Goal: Information Seeking & Learning: Learn about a topic

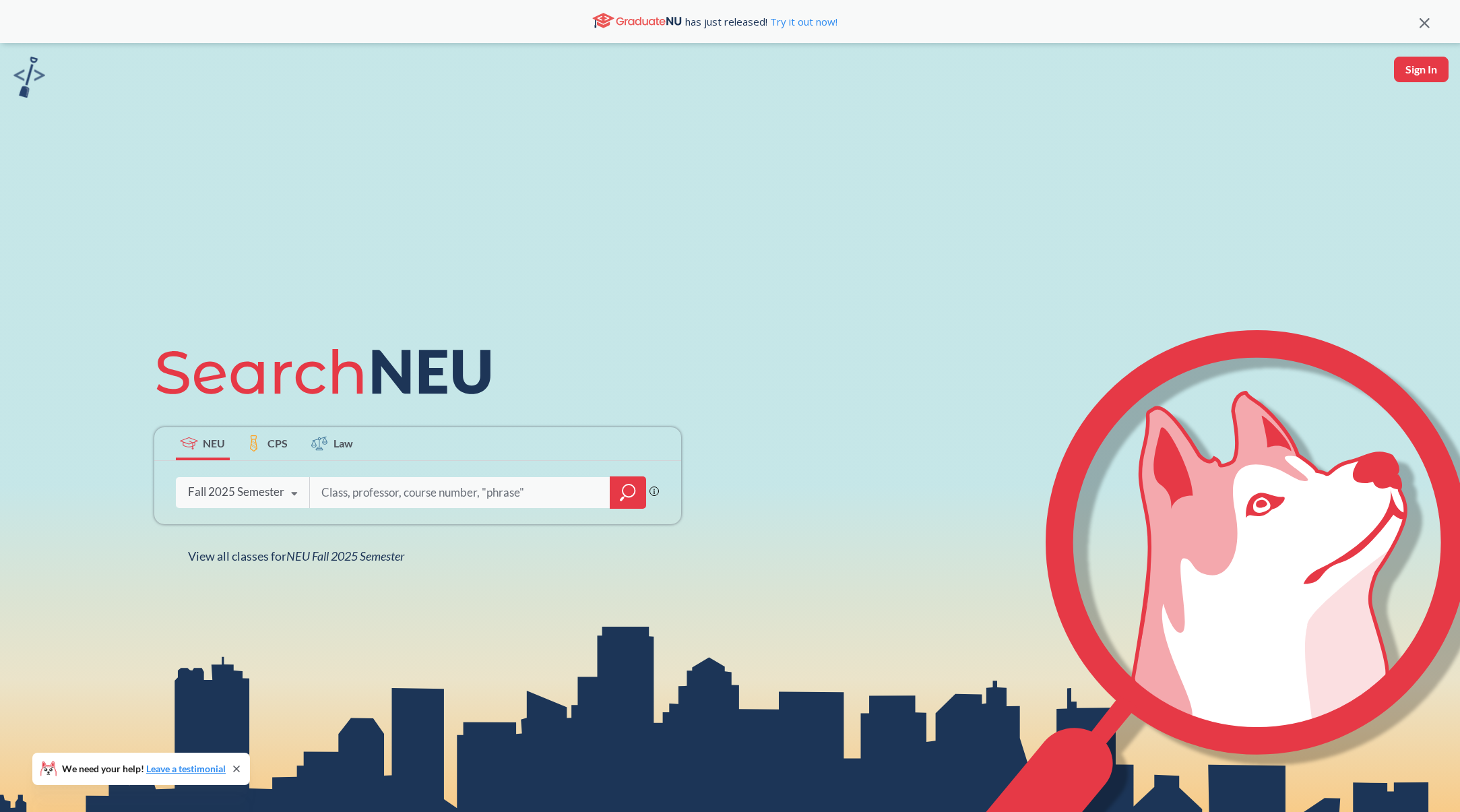
click at [374, 492] on input "search" at bounding box center [460, 493] width 280 height 29
type input "[PERSON_NAME][DATE]"
click at [622, 488] on icon "magnifying glass" at bounding box center [628, 490] width 12 height 12
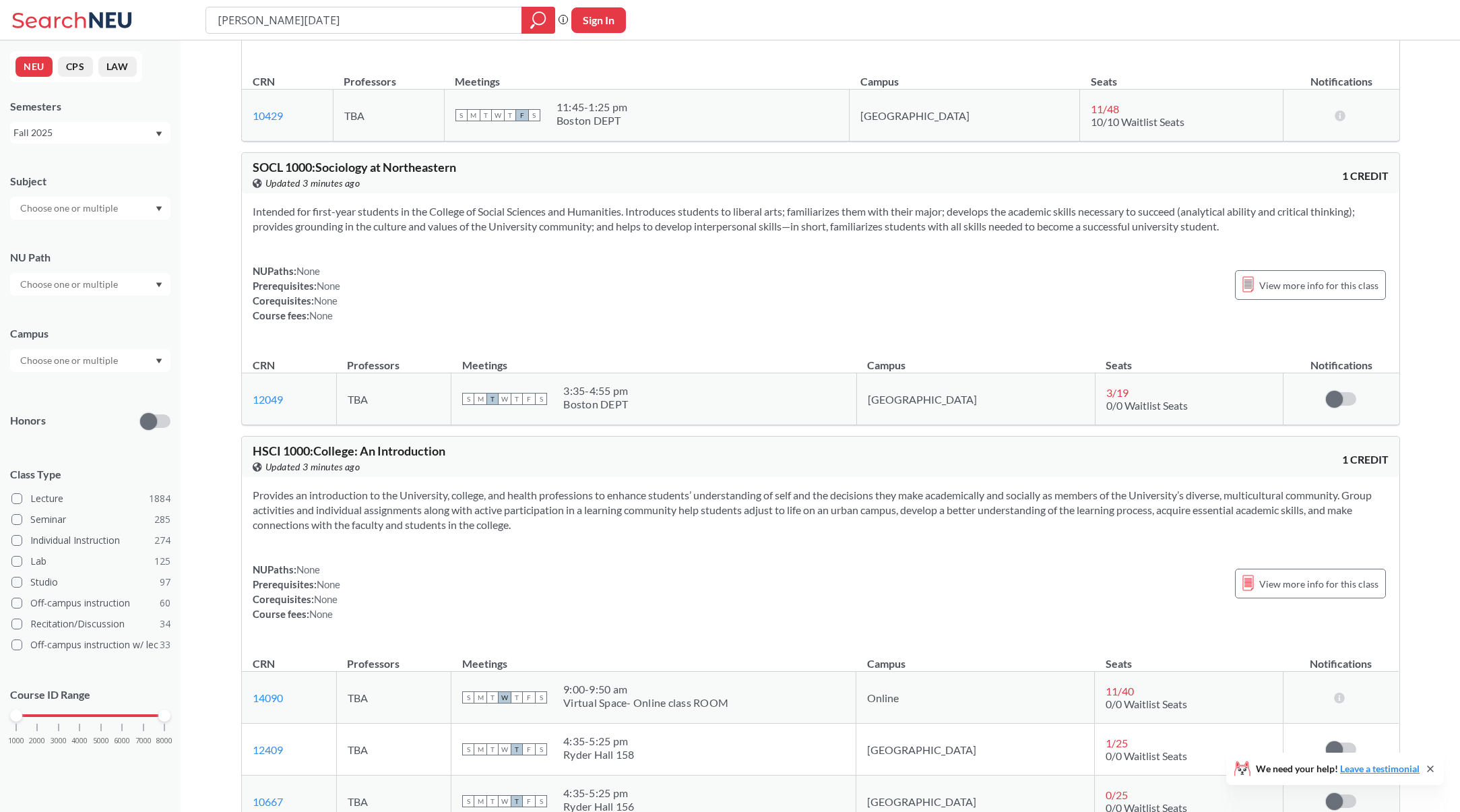
scroll to position [6457, 0]
click at [128, 199] on div at bounding box center [90, 208] width 160 height 23
click at [96, 237] on p "Physics" at bounding box center [94, 243] width 153 height 14
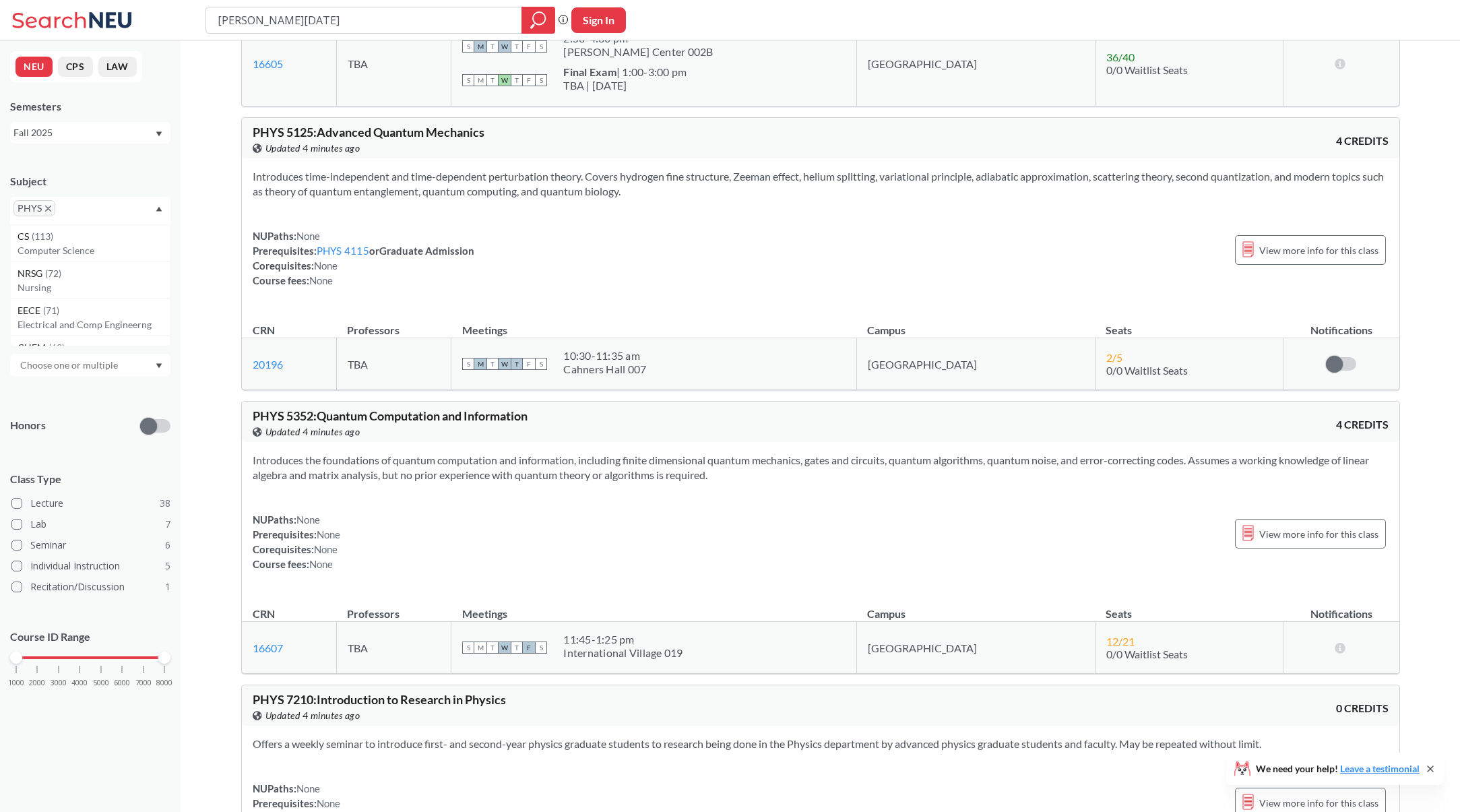
scroll to position [13800, 0]
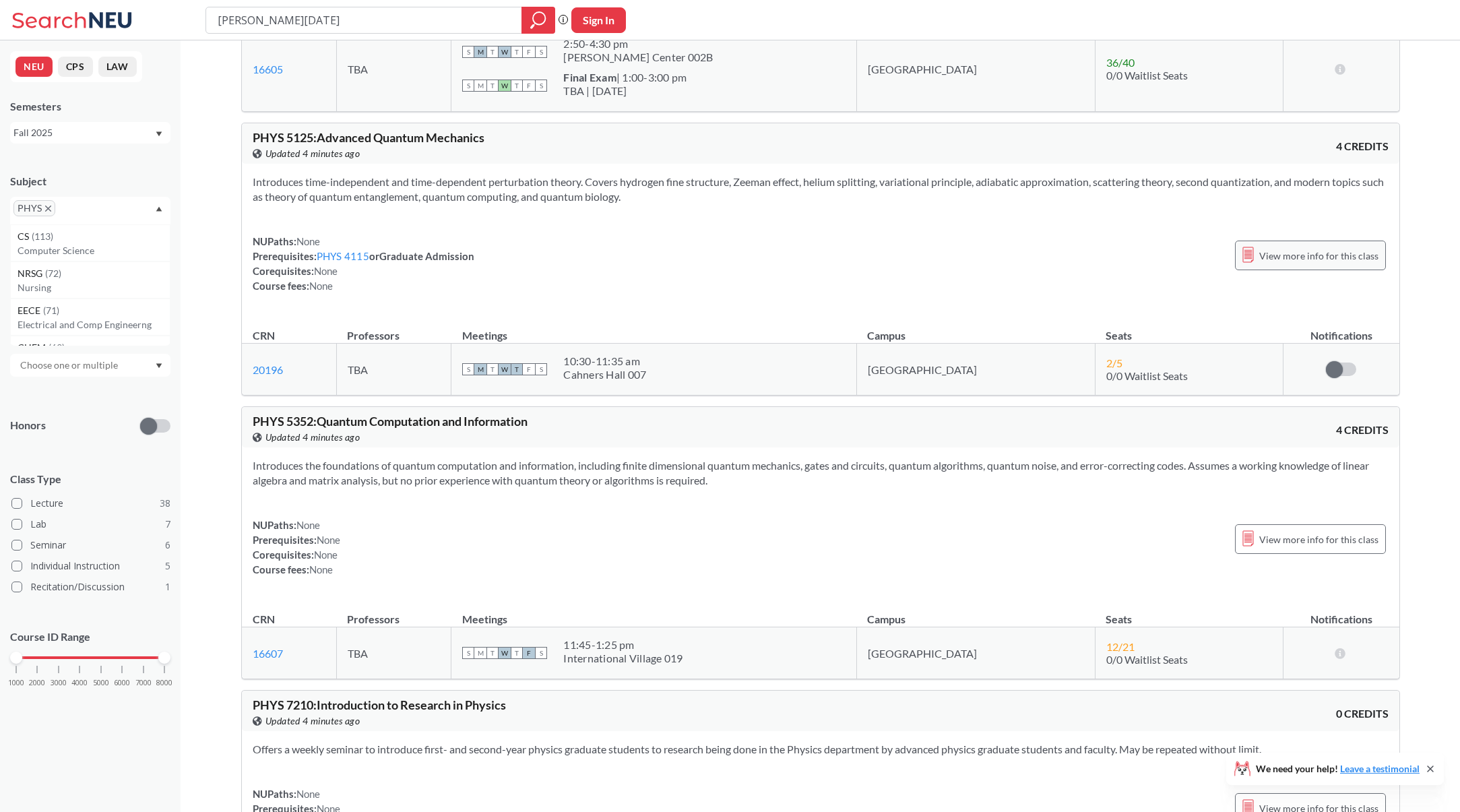
click at [1303, 258] on span "View more info for this class" at bounding box center [1319, 256] width 119 height 17
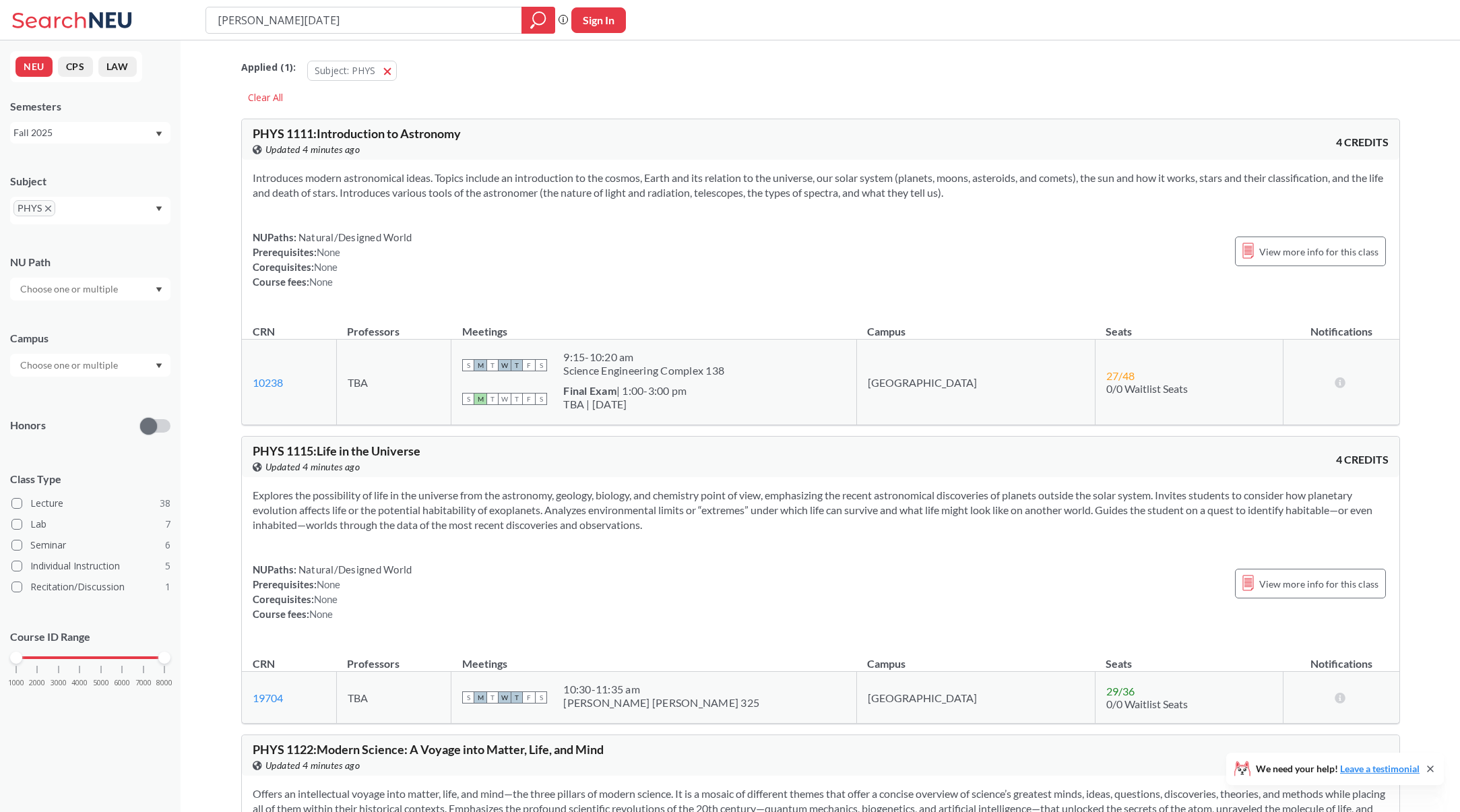
click at [86, 372] on input "text" at bounding box center [70, 365] width 113 height 16
click at [87, 389] on div "Boston ( 51 )" at bounding box center [94, 395] width 153 height 15
click at [93, 289] on input "text" at bounding box center [70, 289] width 113 height 16
click at [98, 239] on div "Subject PHYS NU Path Natural/Designed World ( 22 ) Analyzing/Using Data ( 7 ) S…" at bounding box center [90, 436] width 160 height 553
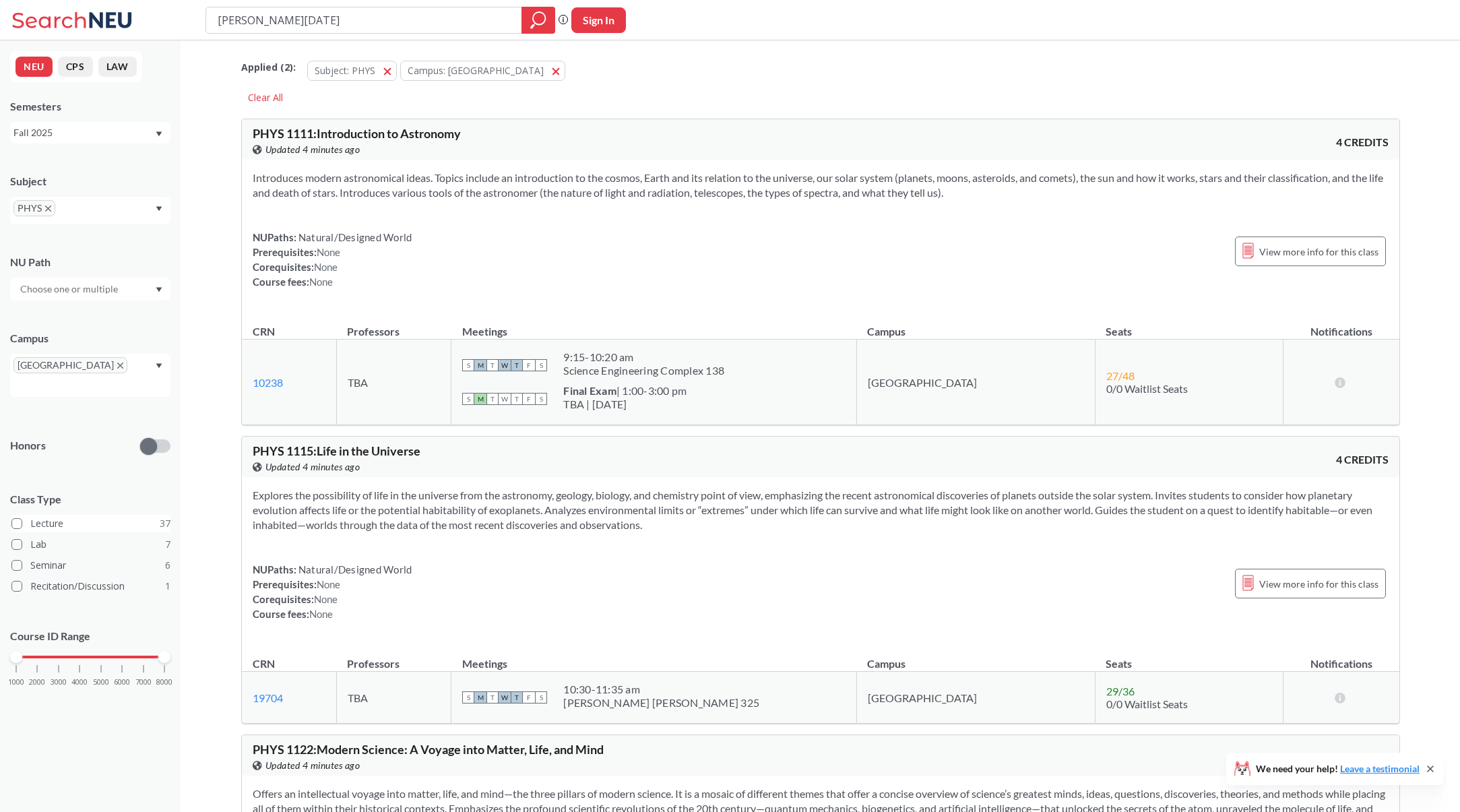
click at [16, 518] on span at bounding box center [16, 523] width 11 height 11
click at [31, 516] on input "Lecture 37" at bounding box center [36, 521] width 11 height 11
click at [104, 652] on div "1000 2000 3000 4000 5000 6000 7000 8000" at bounding box center [91, 657] width 148 height 9
drag, startPoint x: 104, startPoint y: 642, endPoint x: 193, endPoint y: 646, distance: 89.1
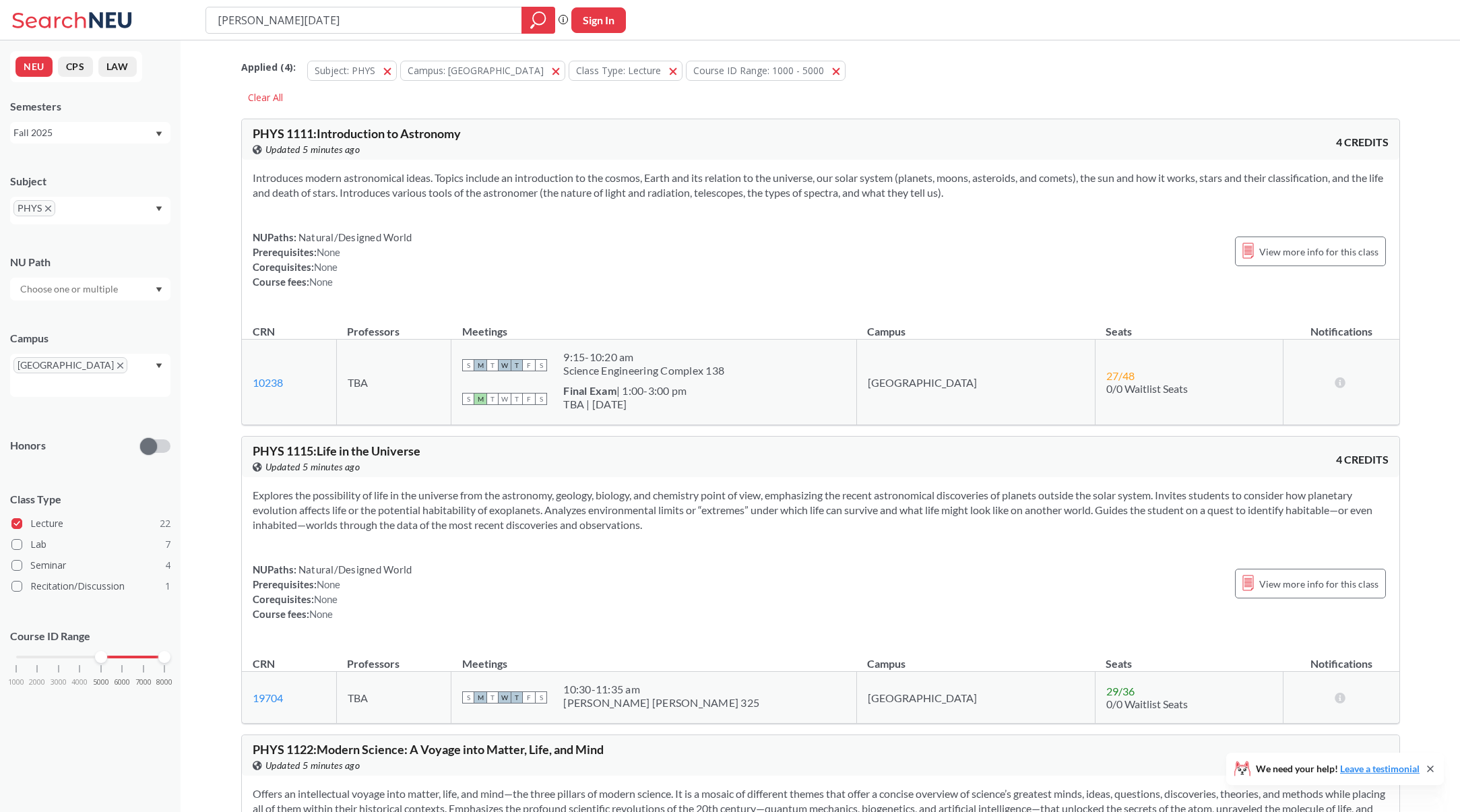
drag, startPoint x: 16, startPoint y: 643, endPoint x: 98, endPoint y: 647, distance: 82.1
click at [98, 651] on div at bounding box center [101, 657] width 12 height 12
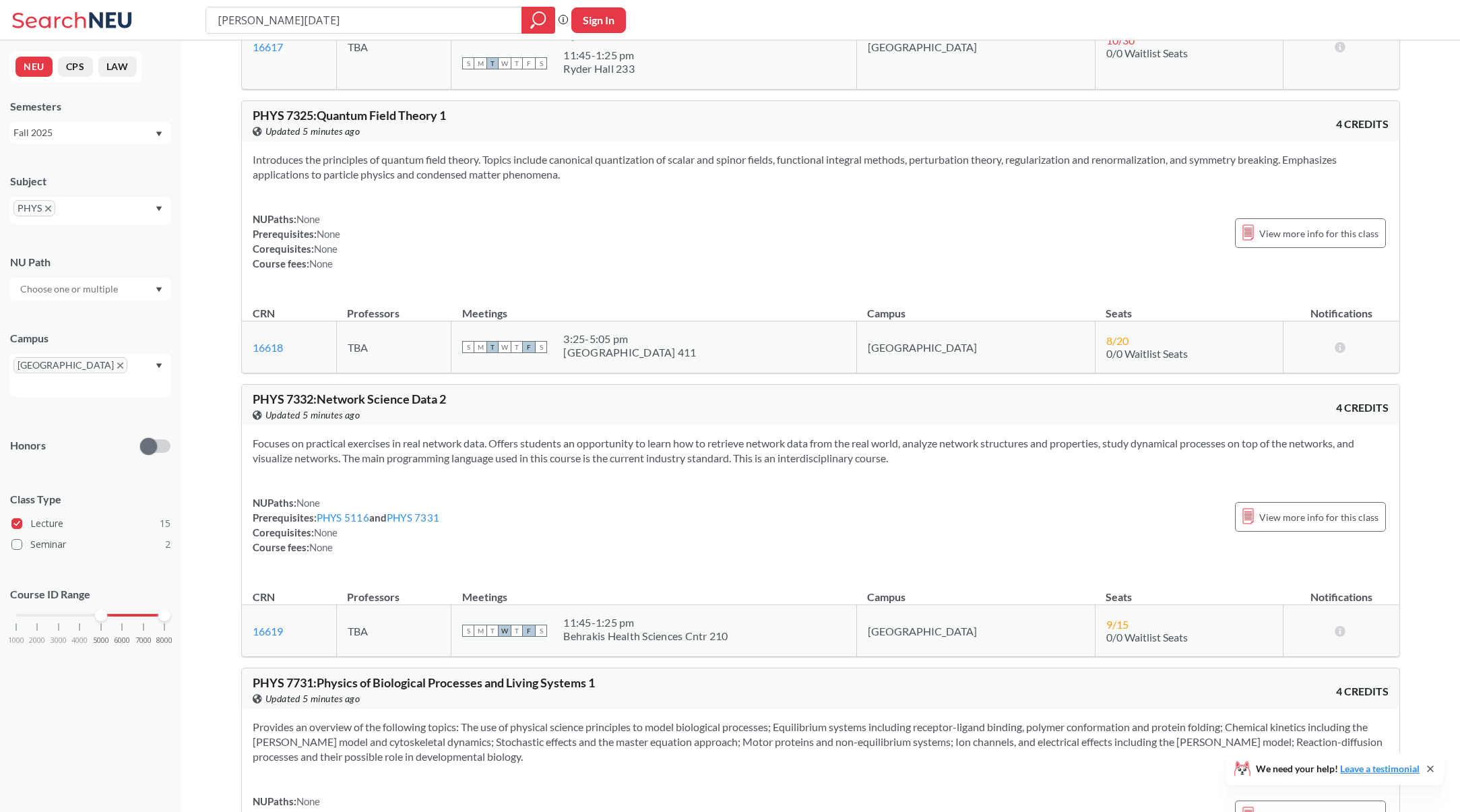
scroll to position [4009, 0]
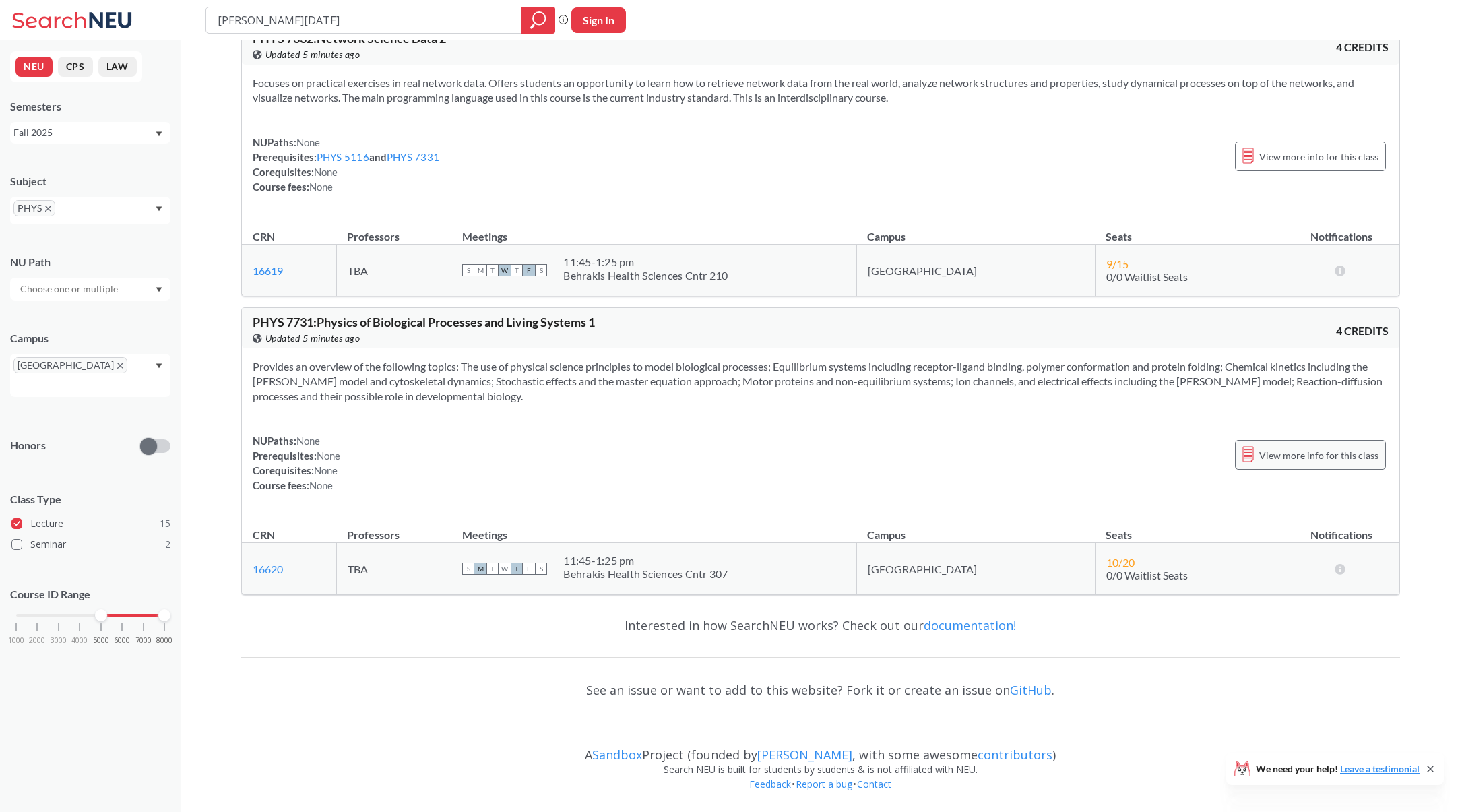
click at [1311, 458] on span "View more info for this class" at bounding box center [1319, 456] width 119 height 17
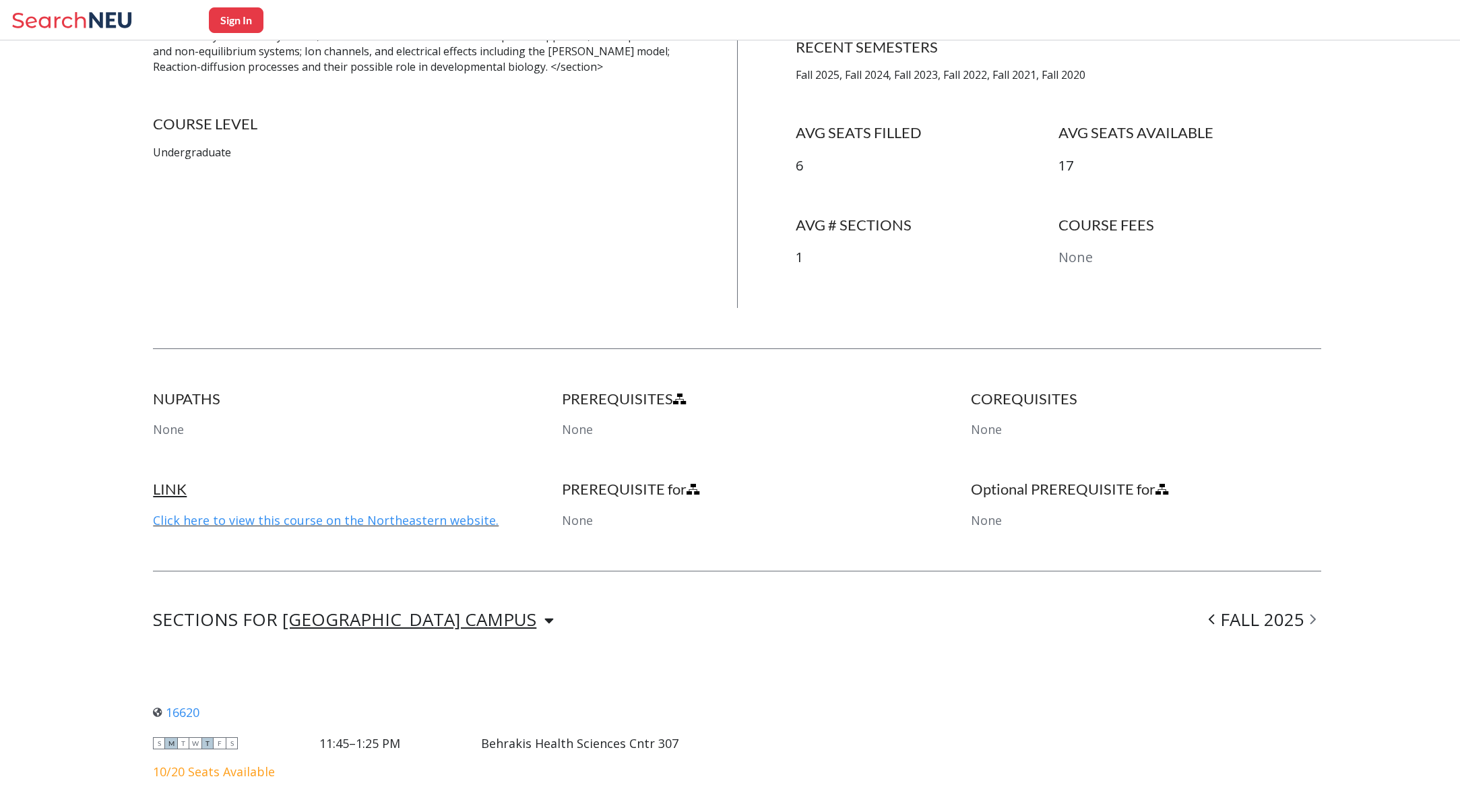
scroll to position [505, 0]
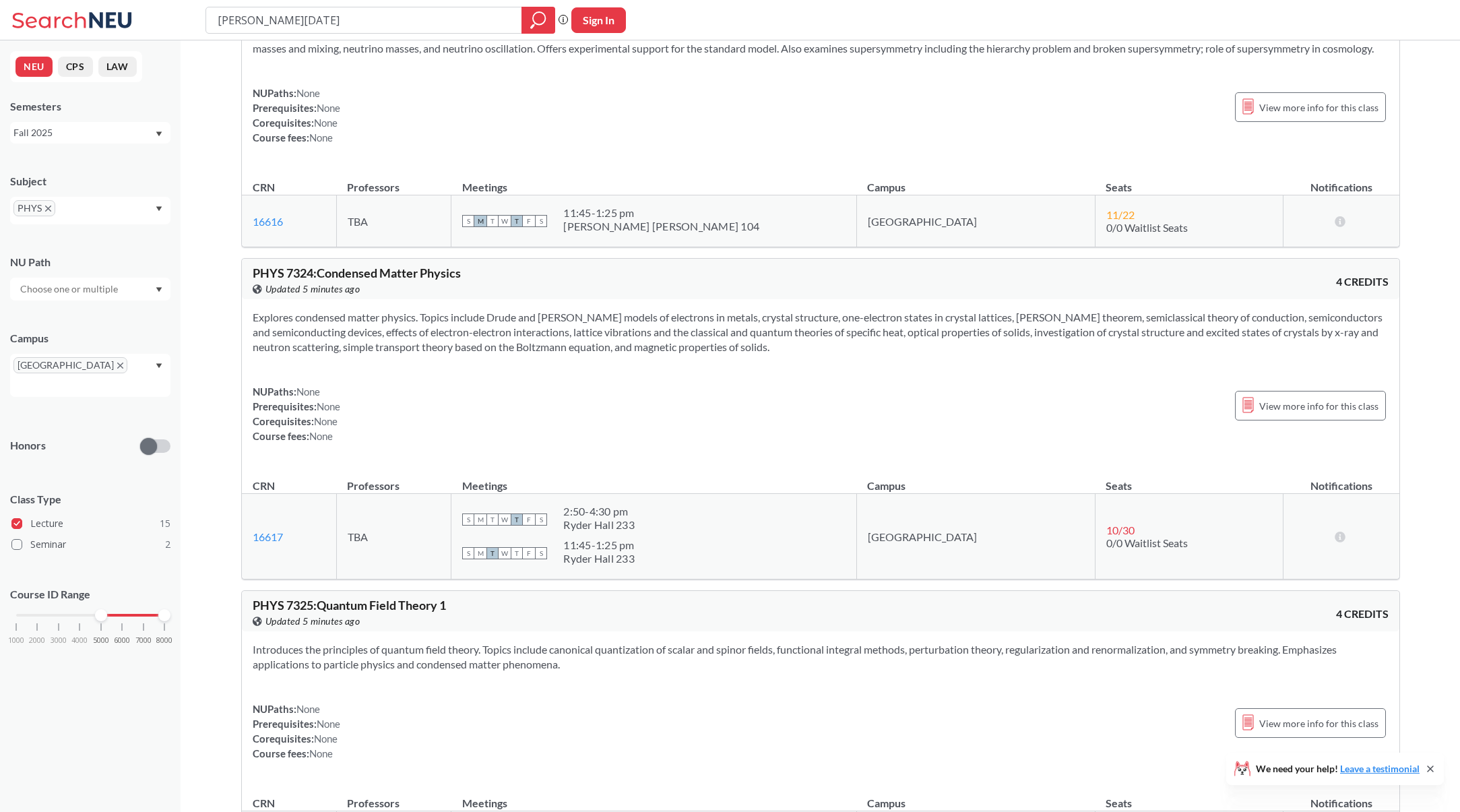
scroll to position [3155, 0]
click at [1351, 408] on span "View more info for this class" at bounding box center [1319, 409] width 119 height 17
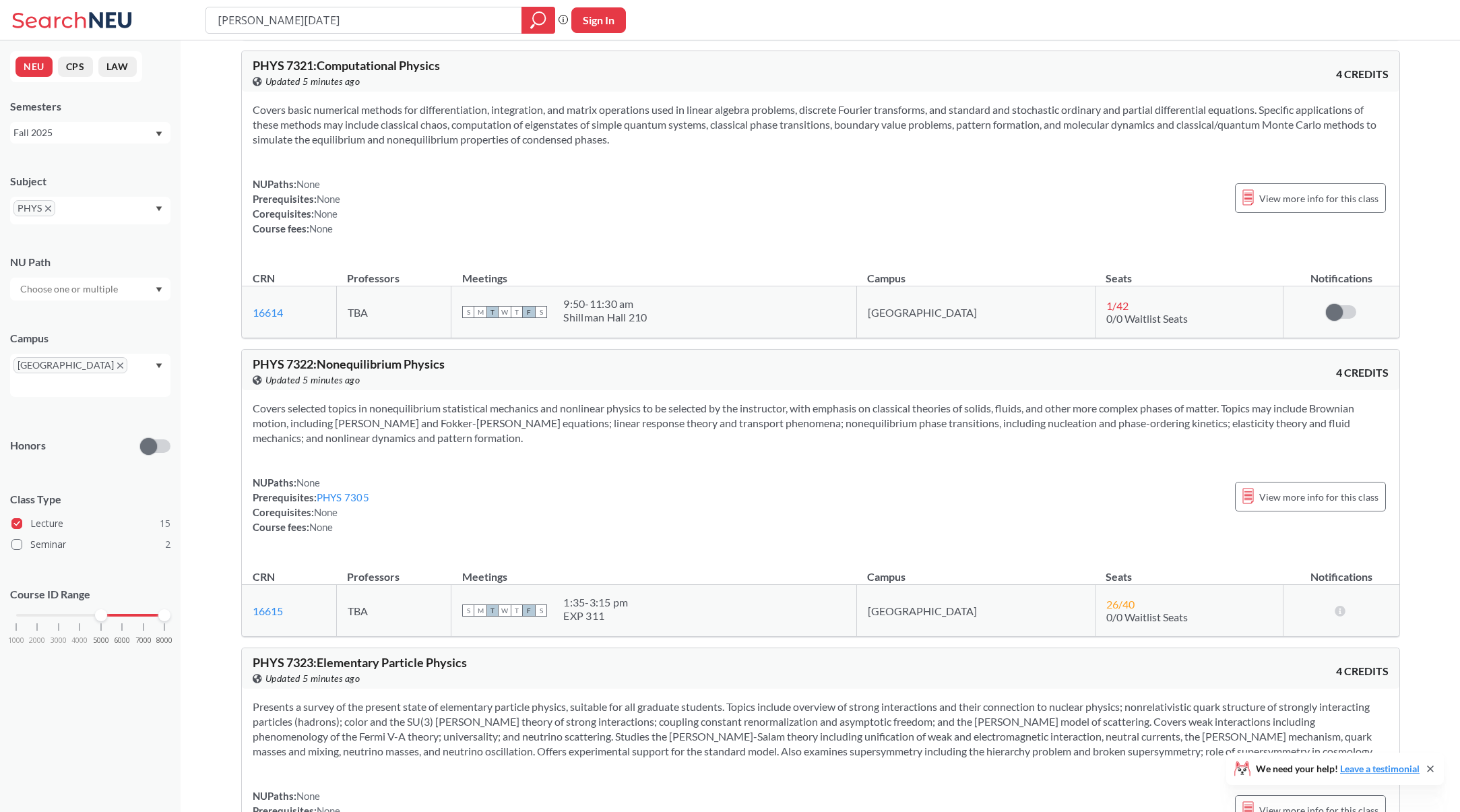
scroll to position [2457, 0]
click at [1277, 491] on span "View more info for this class" at bounding box center [1319, 495] width 119 height 17
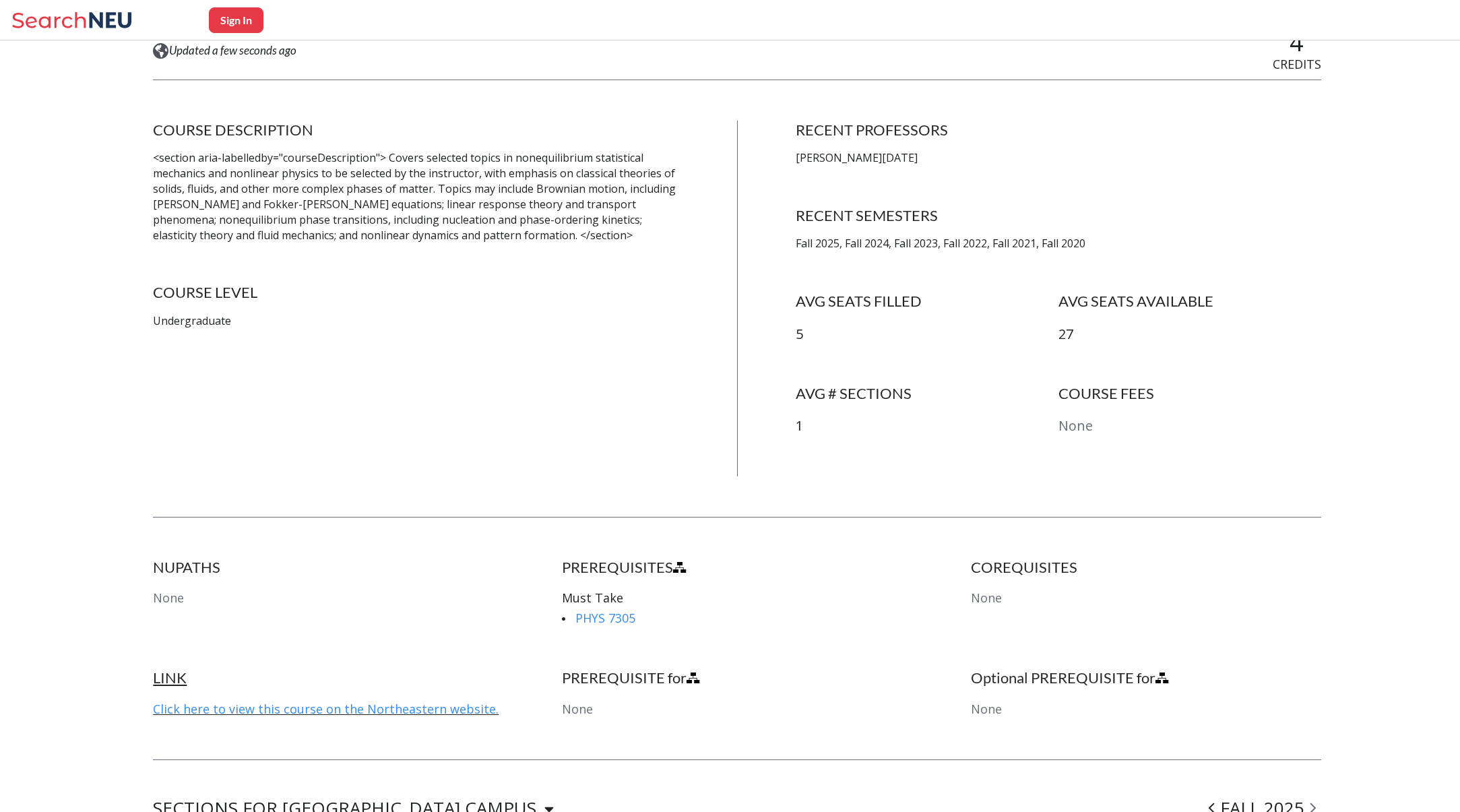
scroll to position [216, 0]
click at [377, 709] on link "Click here to view this course on the Northeastern website." at bounding box center [326, 706] width 346 height 16
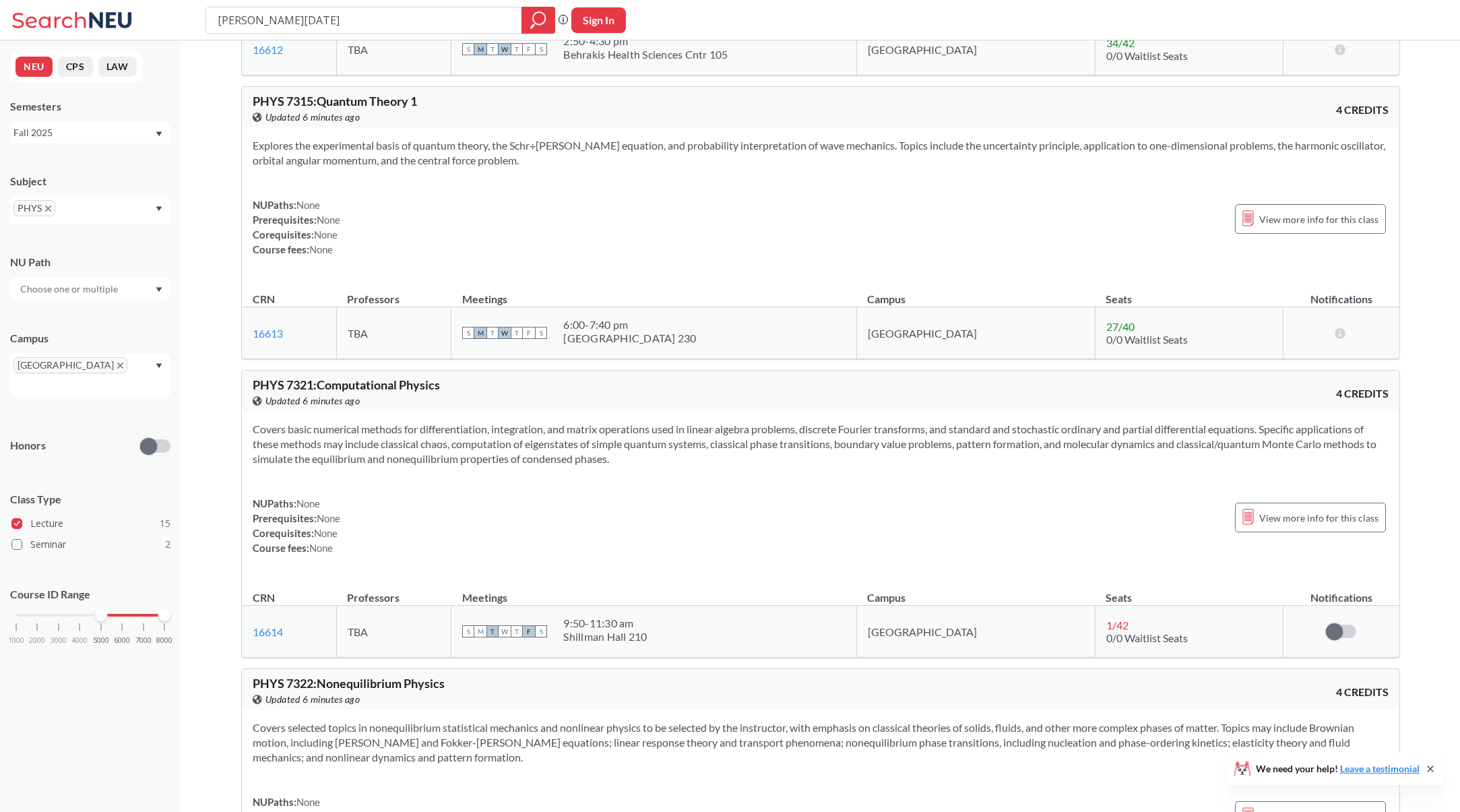
scroll to position [2134, 0]
click at [1305, 515] on span "View more info for this class" at bounding box center [1319, 520] width 119 height 17
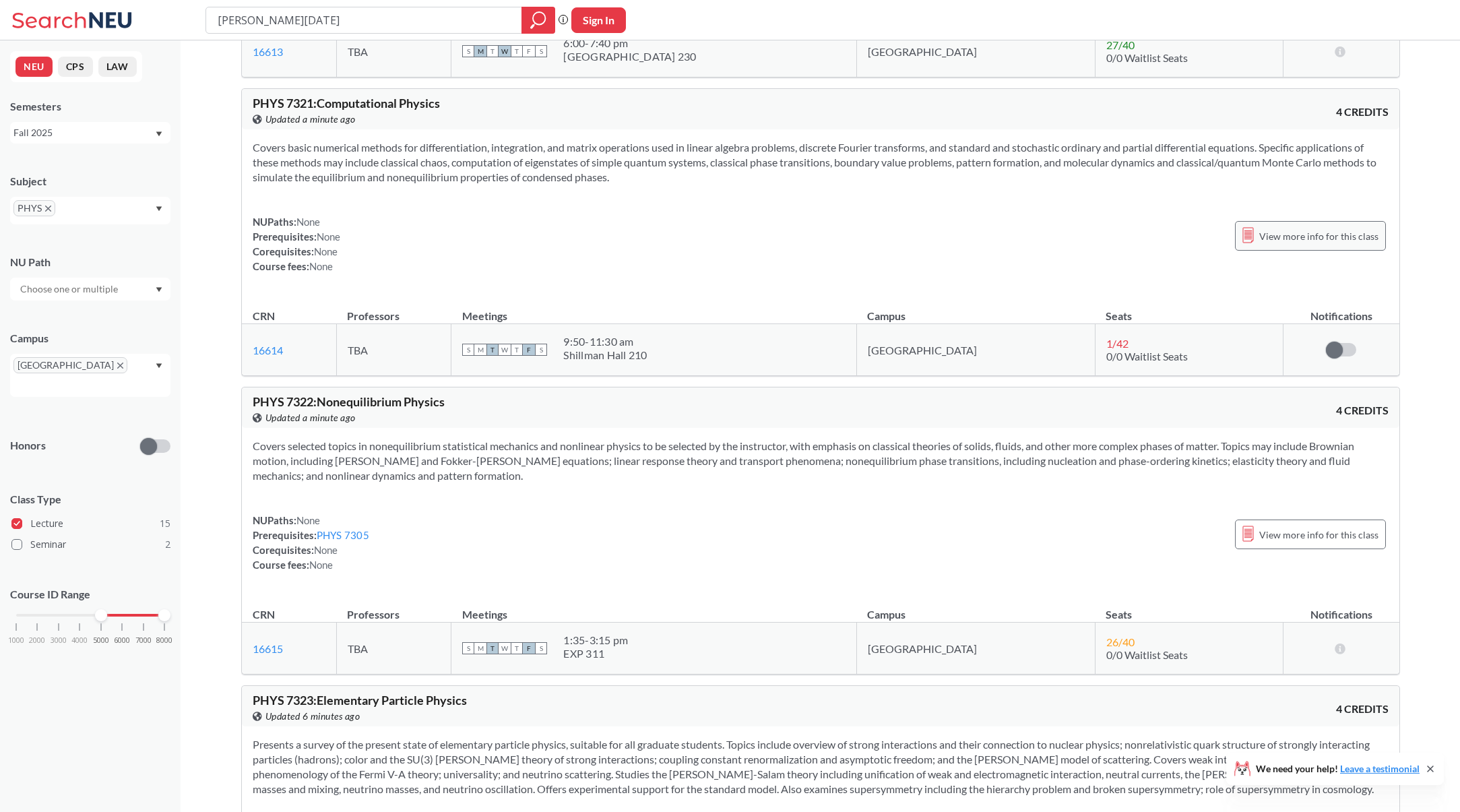
scroll to position [2421, 0]
click at [1343, 523] on span "View more info for this class" at bounding box center [1319, 532] width 119 height 17
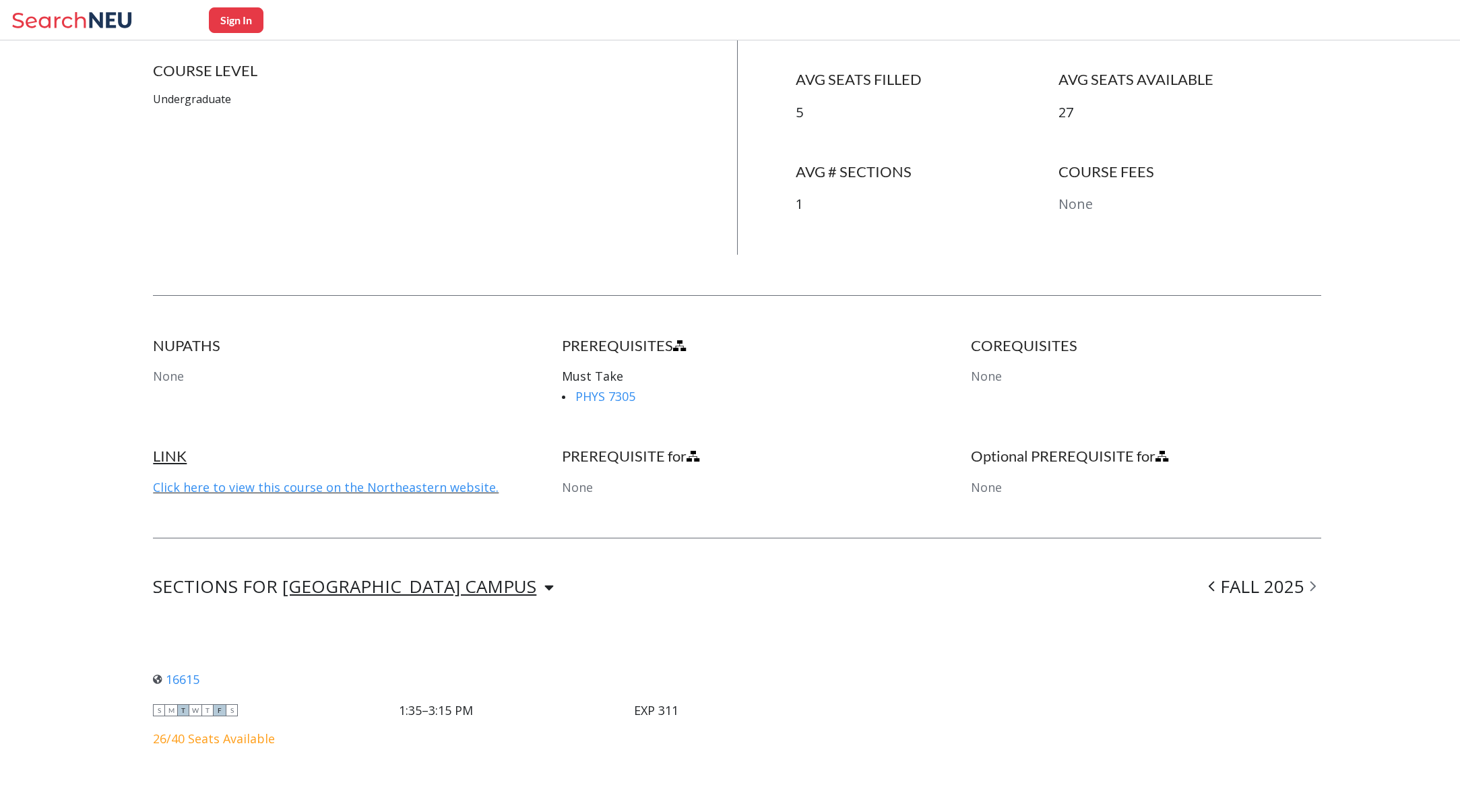
scroll to position [437, 0]
click at [237, 486] on link "Click here to view this course on the Northeastern website." at bounding box center [326, 485] width 346 height 16
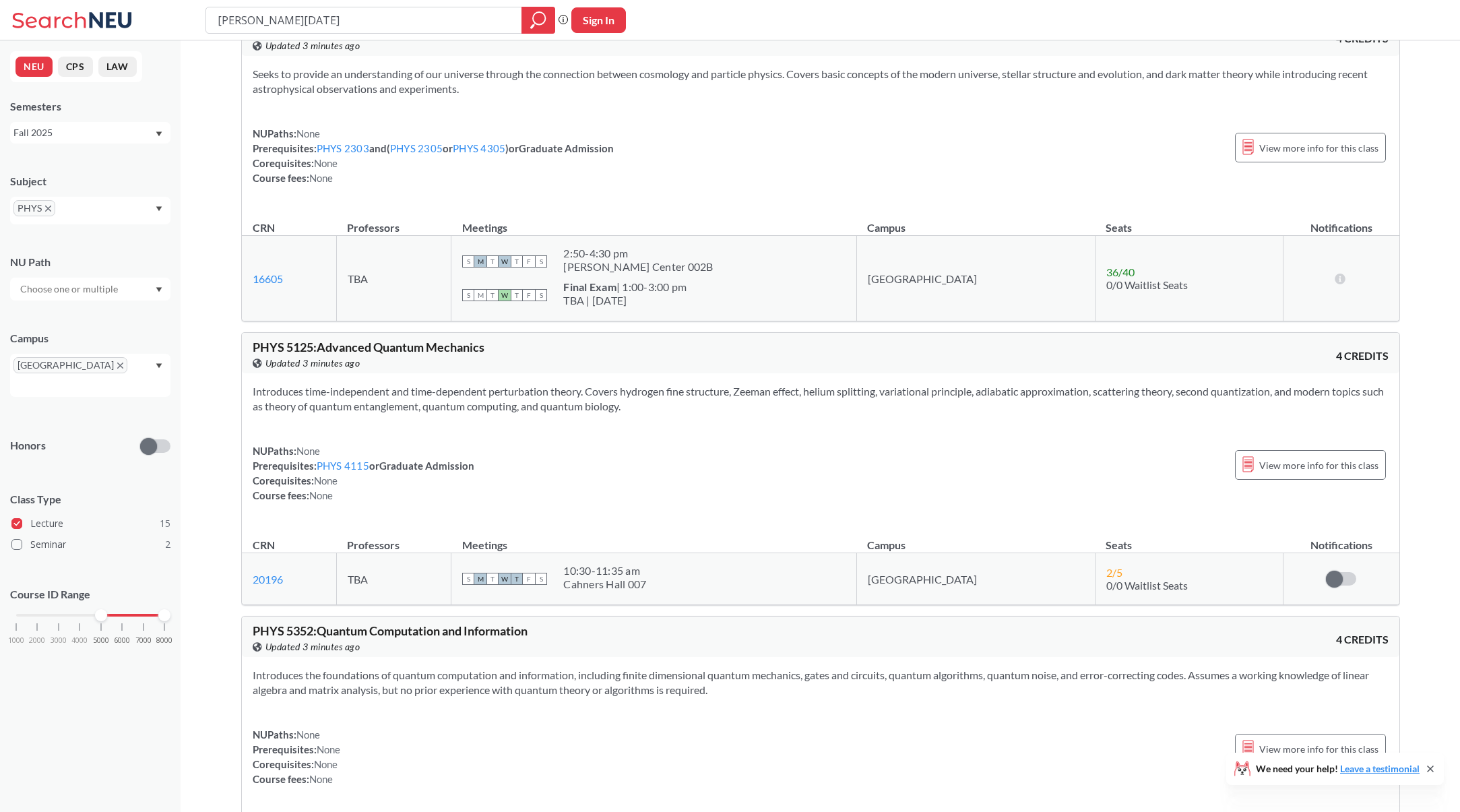
scroll to position [3925, 0]
